Goal: Task Accomplishment & Management: Use online tool/utility

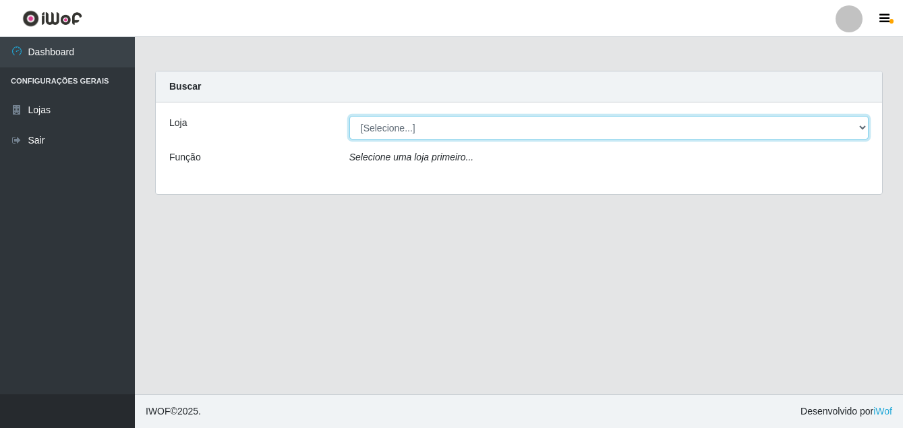
click at [447, 132] on select "[Selecione...] Ajubá Mercado" at bounding box center [608, 128] width 519 height 24
select select "402"
click at [349, 116] on select "[Selecione...] Ajubá Mercado" at bounding box center [608, 128] width 519 height 24
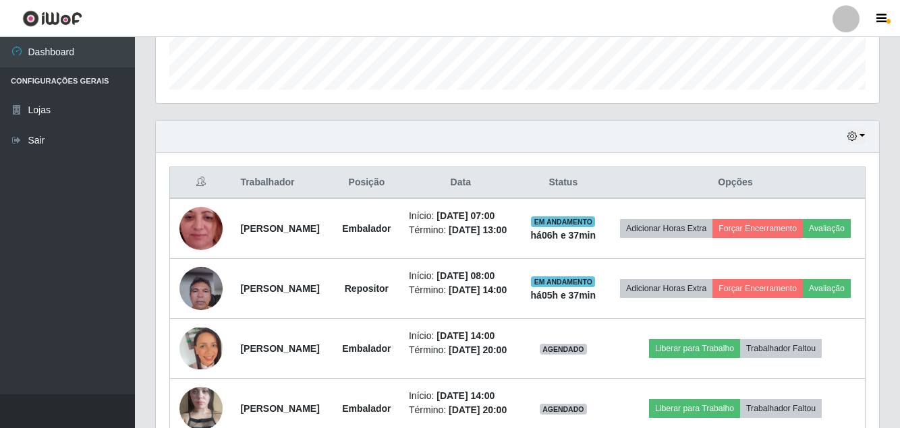
scroll to position [405, 0]
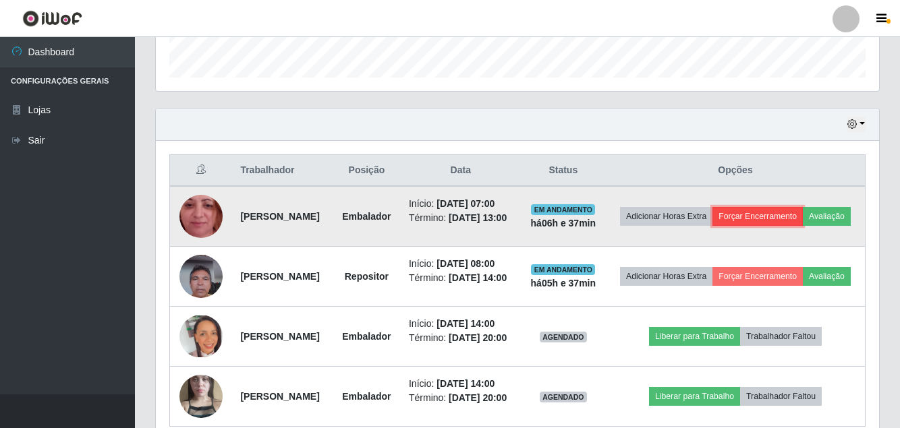
click at [801, 217] on button "Forçar Encerramento" at bounding box center [757, 216] width 90 height 19
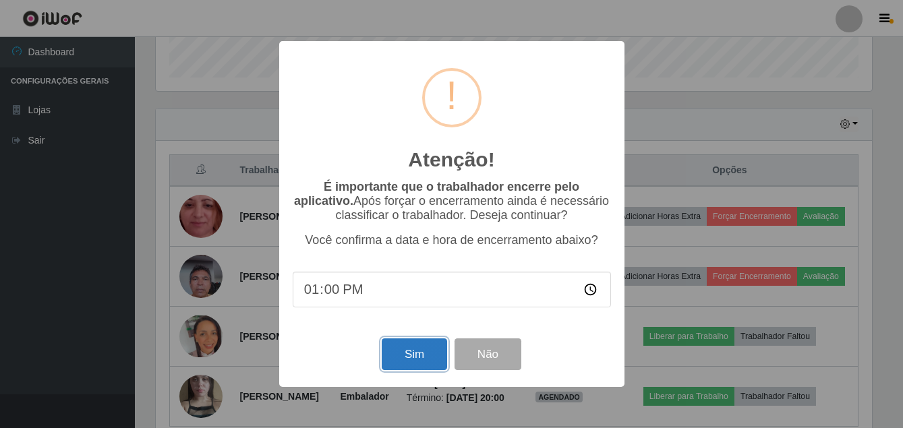
click at [389, 362] on button "Sim" at bounding box center [414, 355] width 65 height 32
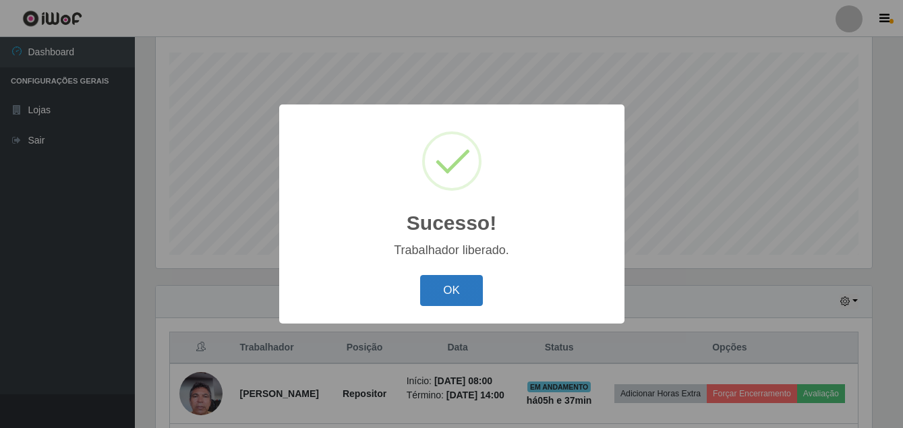
click at [427, 283] on button "OK" at bounding box center [451, 291] width 63 height 32
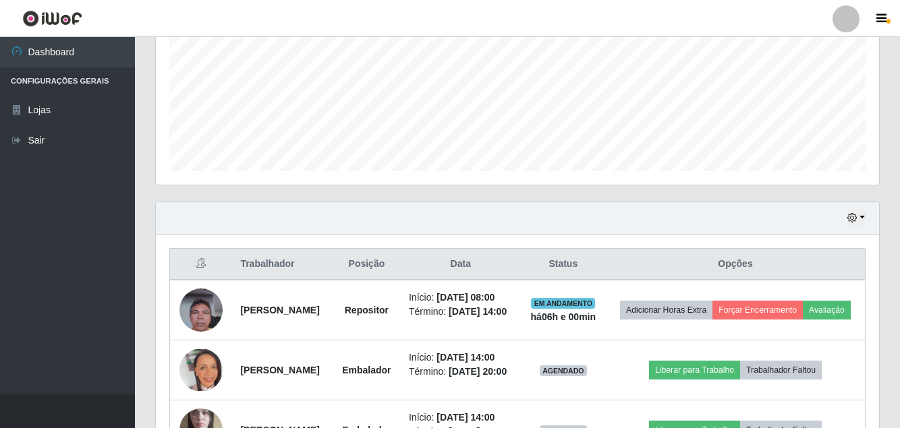
scroll to position [430, 0]
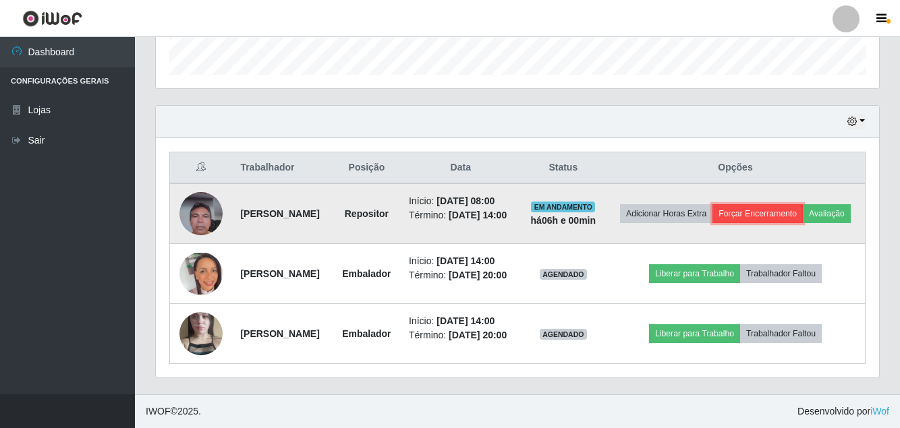
click at [803, 204] on button "Forçar Encerramento" at bounding box center [757, 213] width 90 height 19
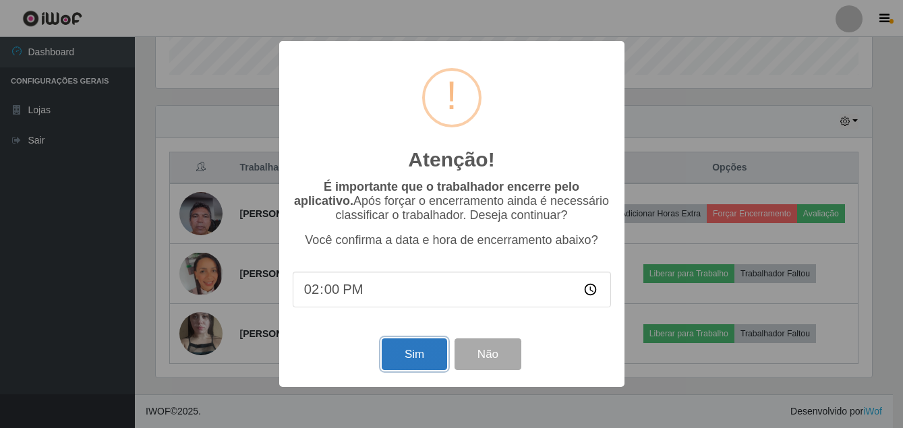
click at [406, 347] on button "Sim" at bounding box center [414, 355] width 65 height 32
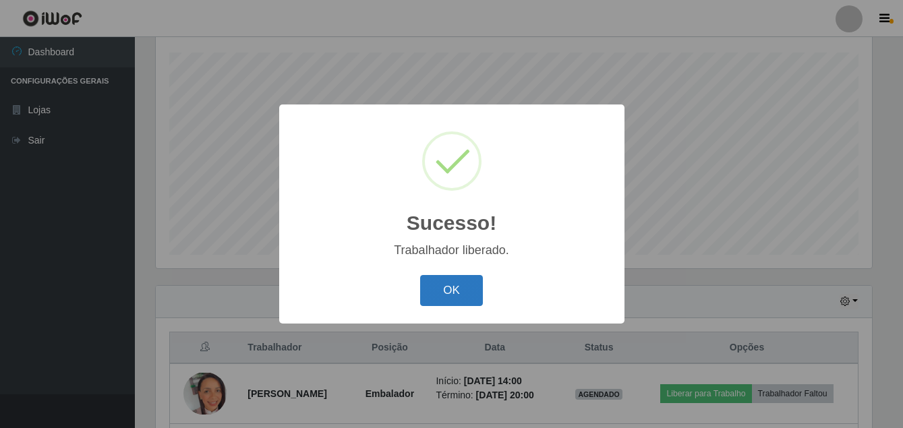
click at [438, 294] on button "OK" at bounding box center [451, 291] width 63 height 32
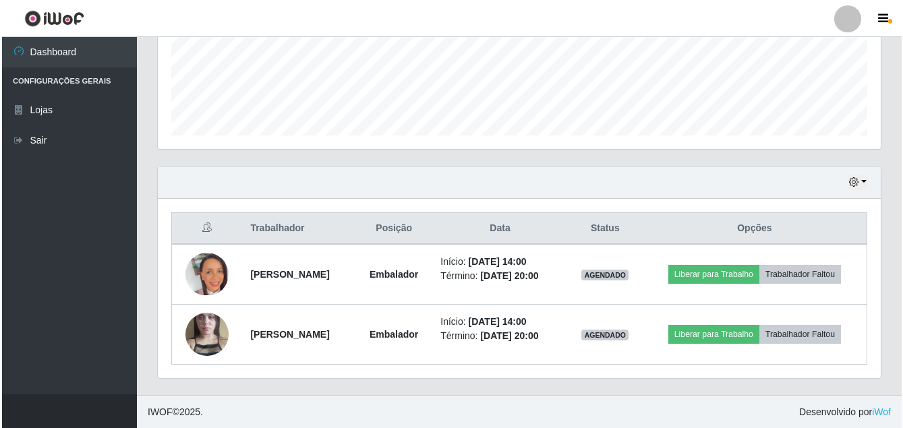
scroll to position [347, 0]
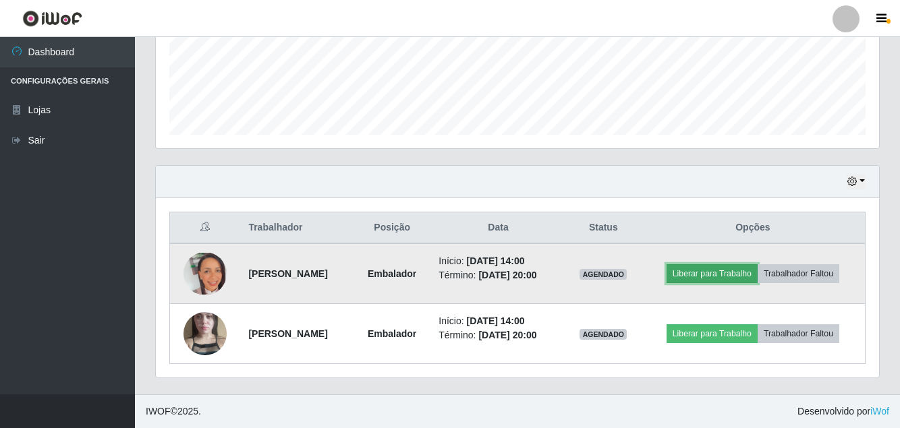
click at [747, 265] on button "Liberar para Trabalho" at bounding box center [711, 273] width 91 height 19
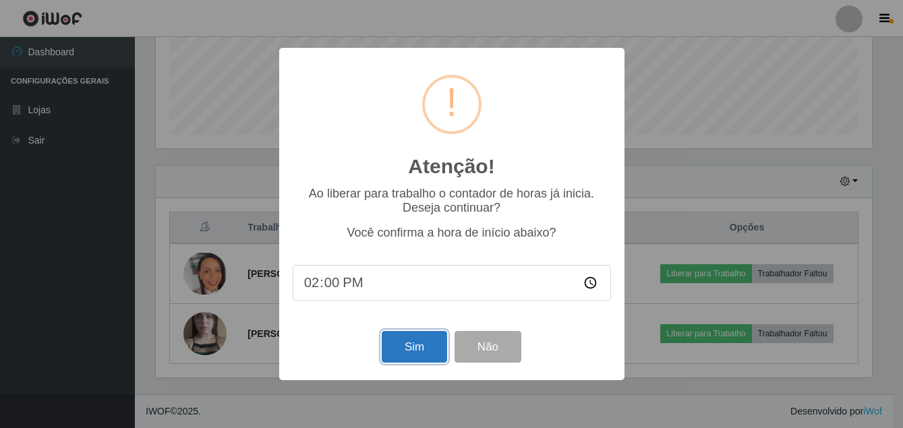
click at [428, 341] on button "Sim" at bounding box center [414, 347] width 65 height 32
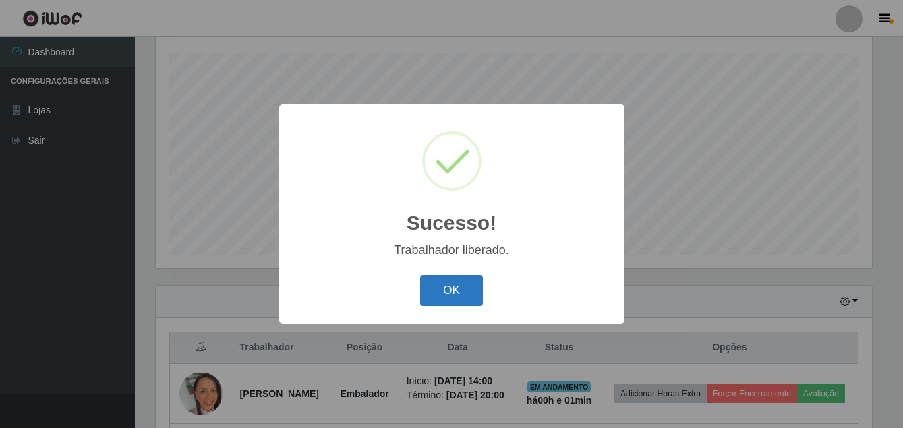
click at [440, 291] on button "OK" at bounding box center [451, 291] width 63 height 32
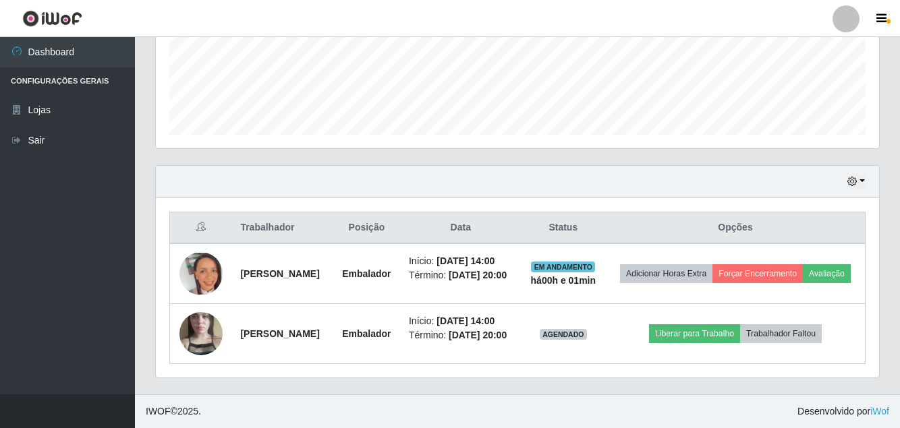
scroll to position [396, 0]
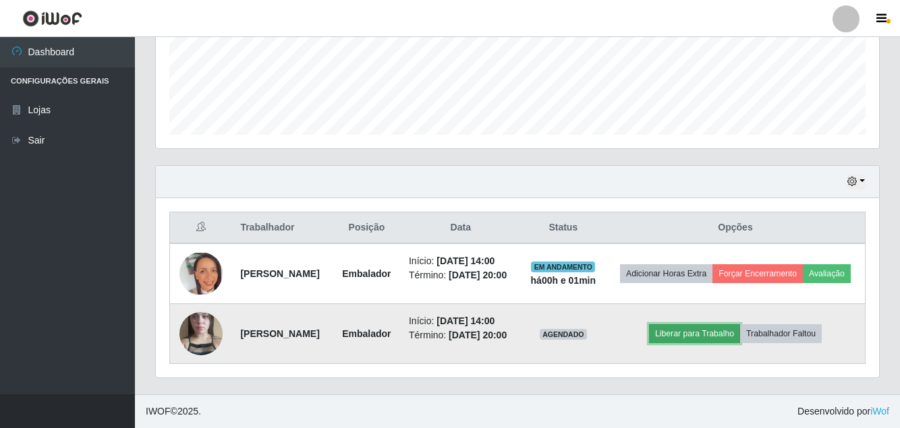
click at [720, 324] on button "Liberar para Trabalho" at bounding box center [694, 333] width 91 height 19
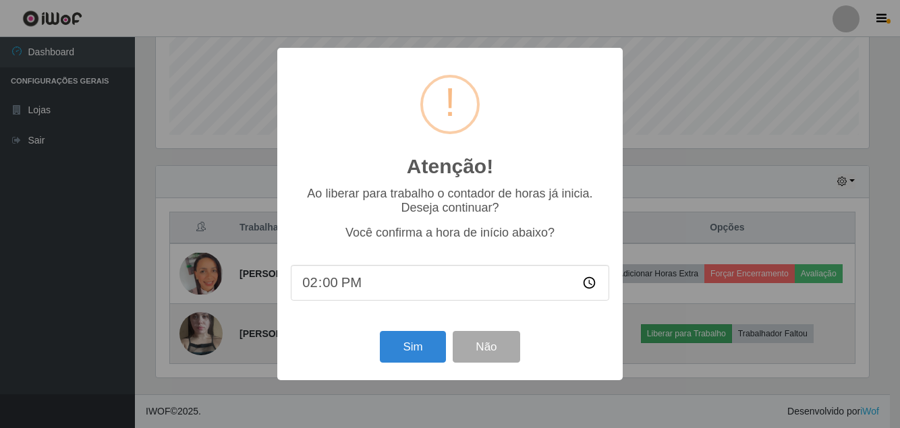
scroll to position [280, 716]
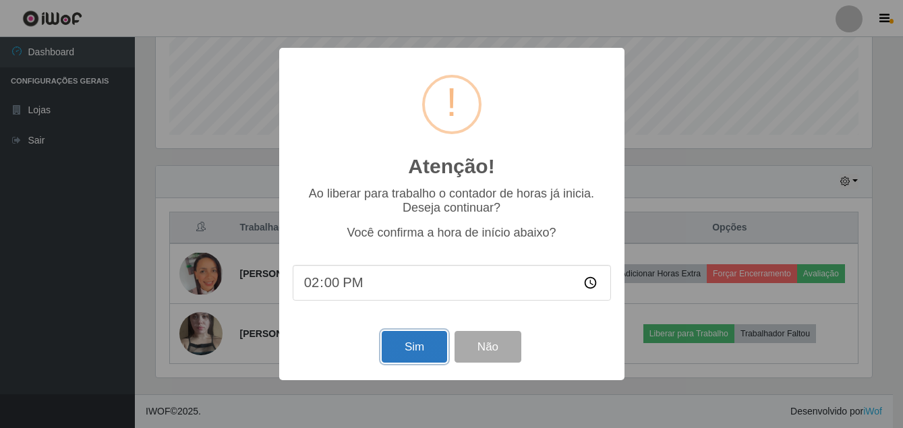
click at [418, 345] on button "Sim" at bounding box center [414, 347] width 65 height 32
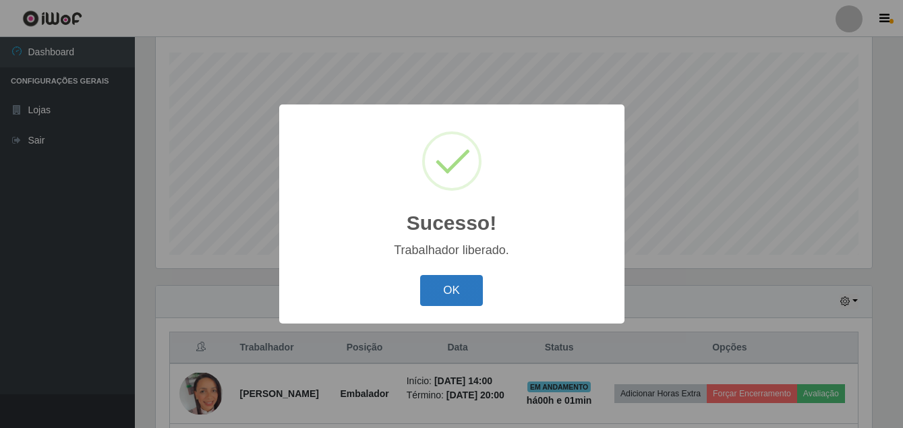
click at [444, 284] on button "OK" at bounding box center [451, 291] width 63 height 32
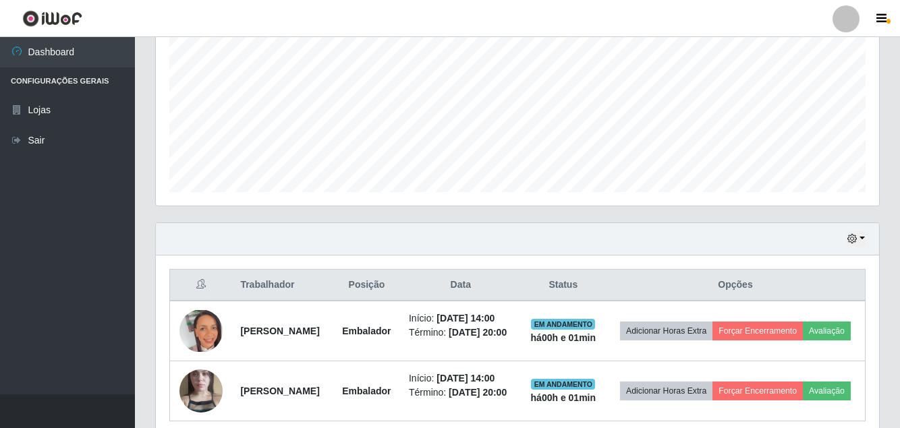
scroll to position [0, 0]
